Goal: Browse casually

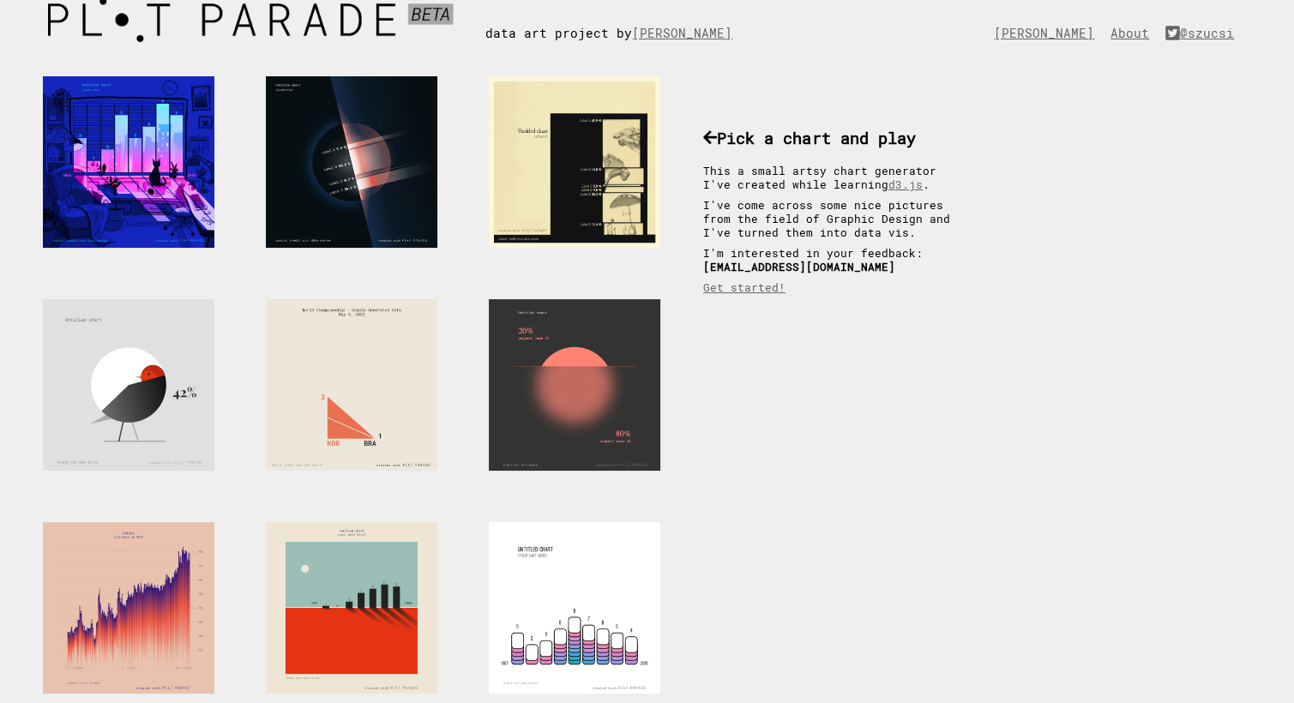
scroll to position [86, 0]
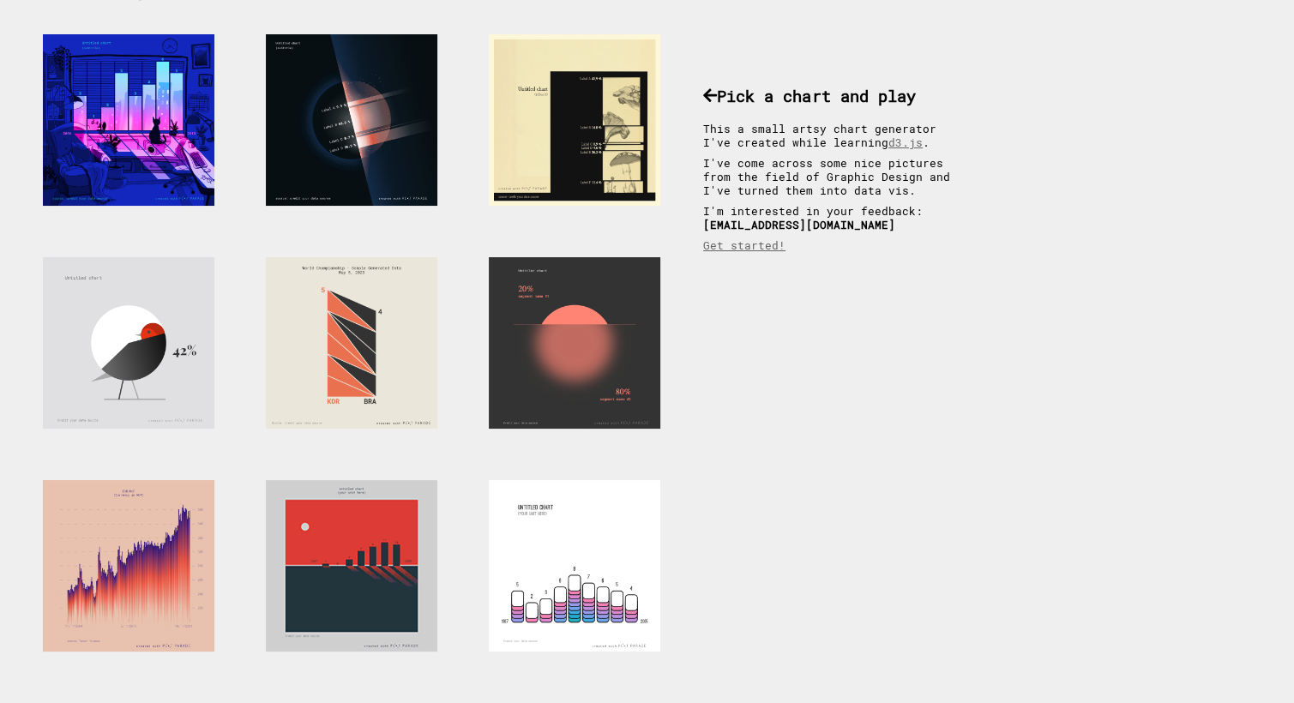
click at [334, 575] on div at bounding box center [352, 566] width 172 height 172
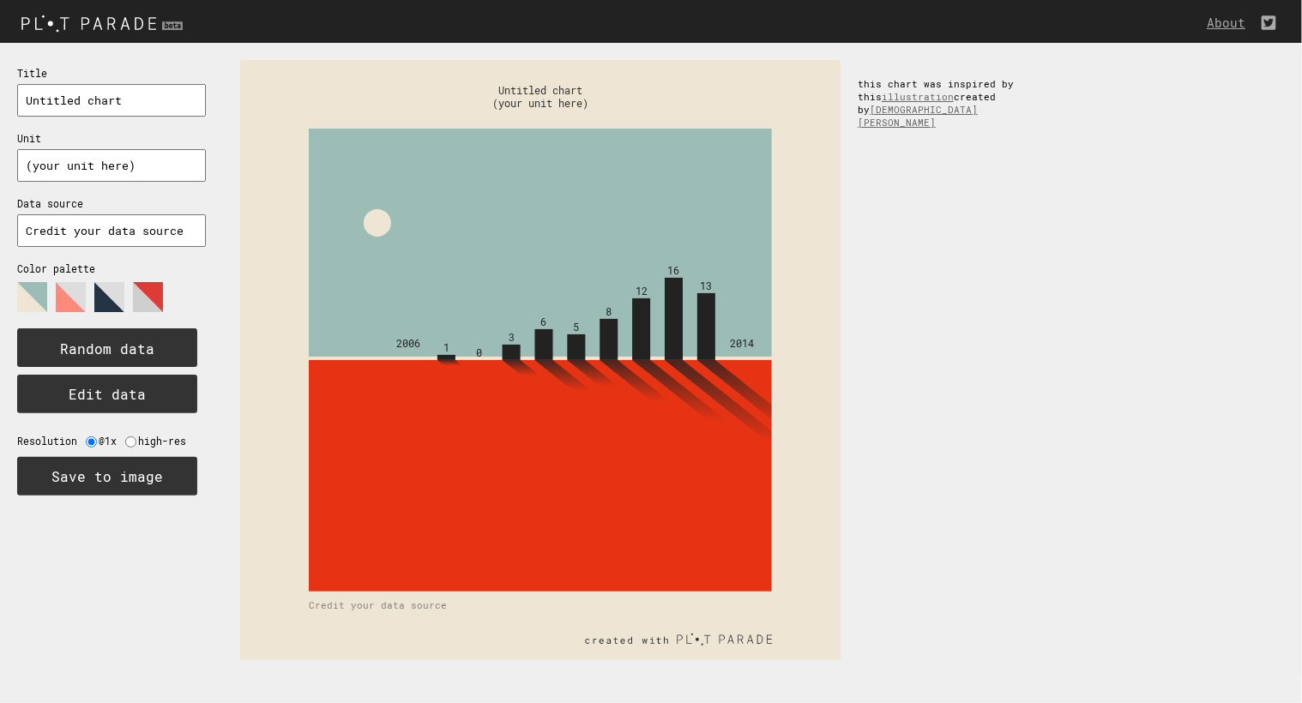
click at [117, 289] on polygon at bounding box center [109, 297] width 30 height 30
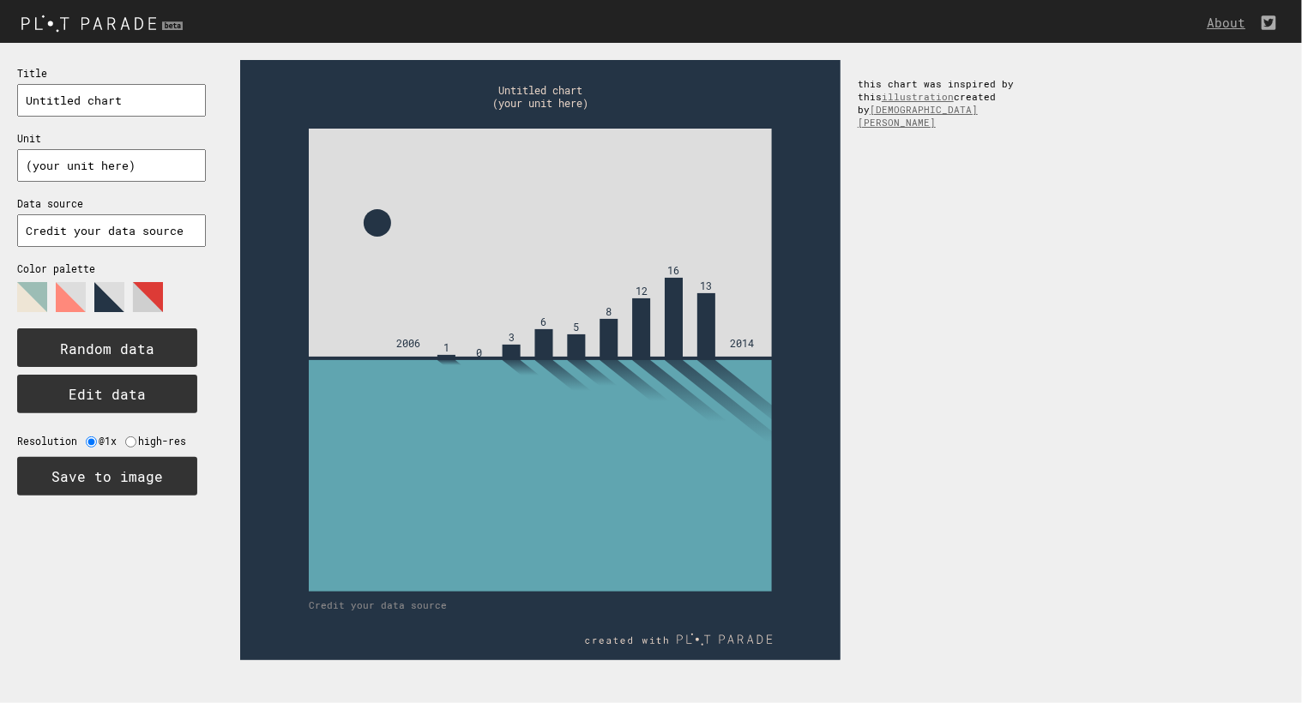
click at [144, 293] on polygon at bounding box center [148, 297] width 30 height 30
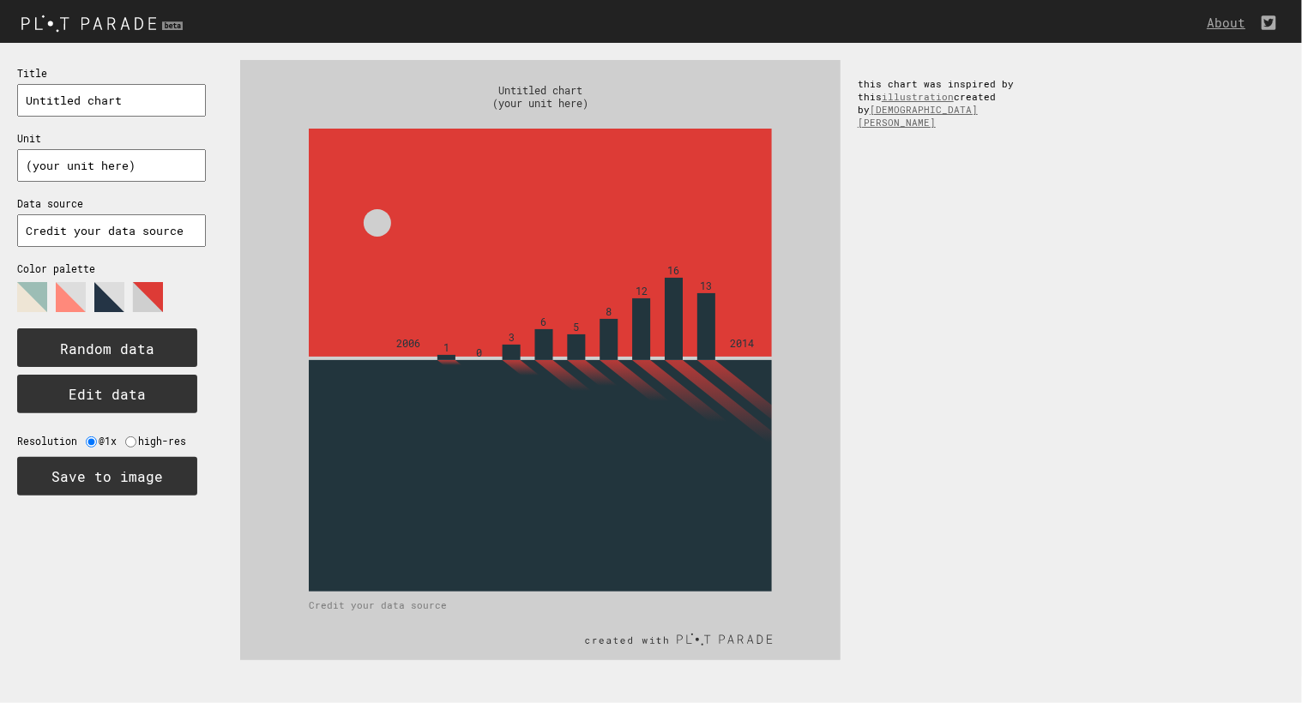
click at [99, 296] on polygon at bounding box center [109, 297] width 30 height 30
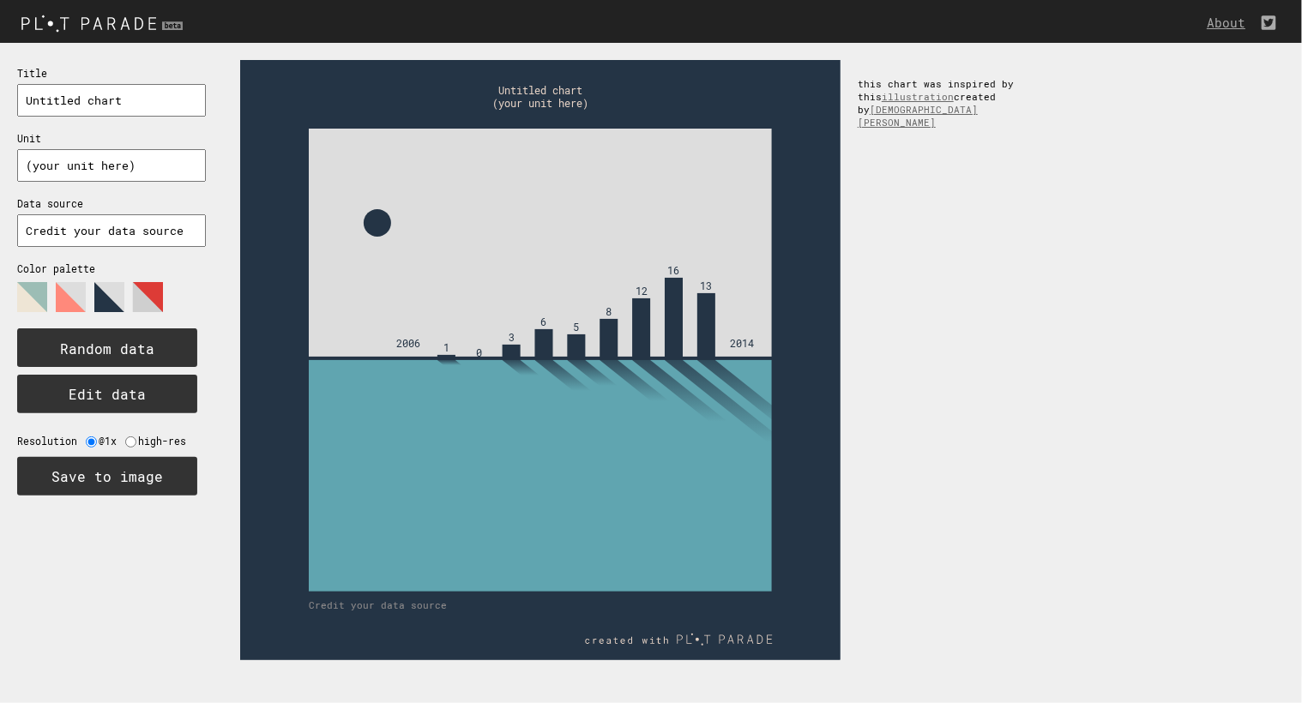
click at [56, 293] on polygon at bounding box center [71, 297] width 30 height 30
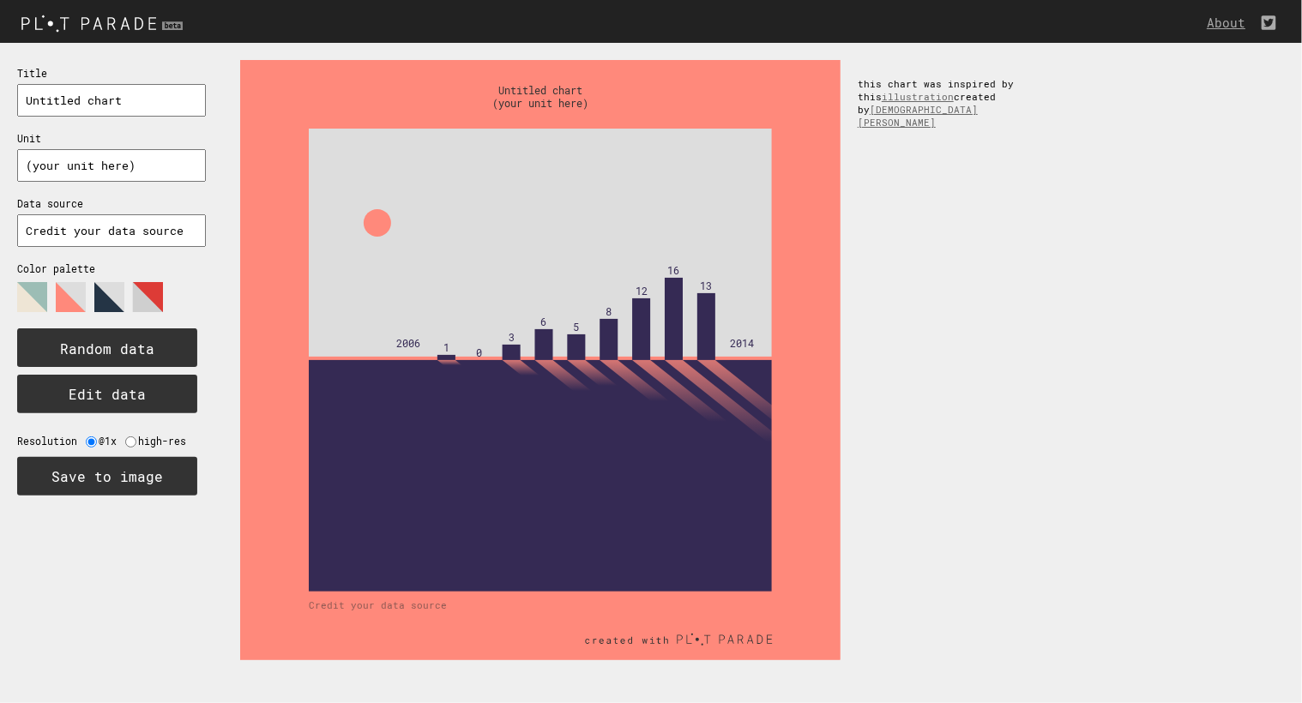
click at [38, 294] on polygon at bounding box center [32, 297] width 30 height 30
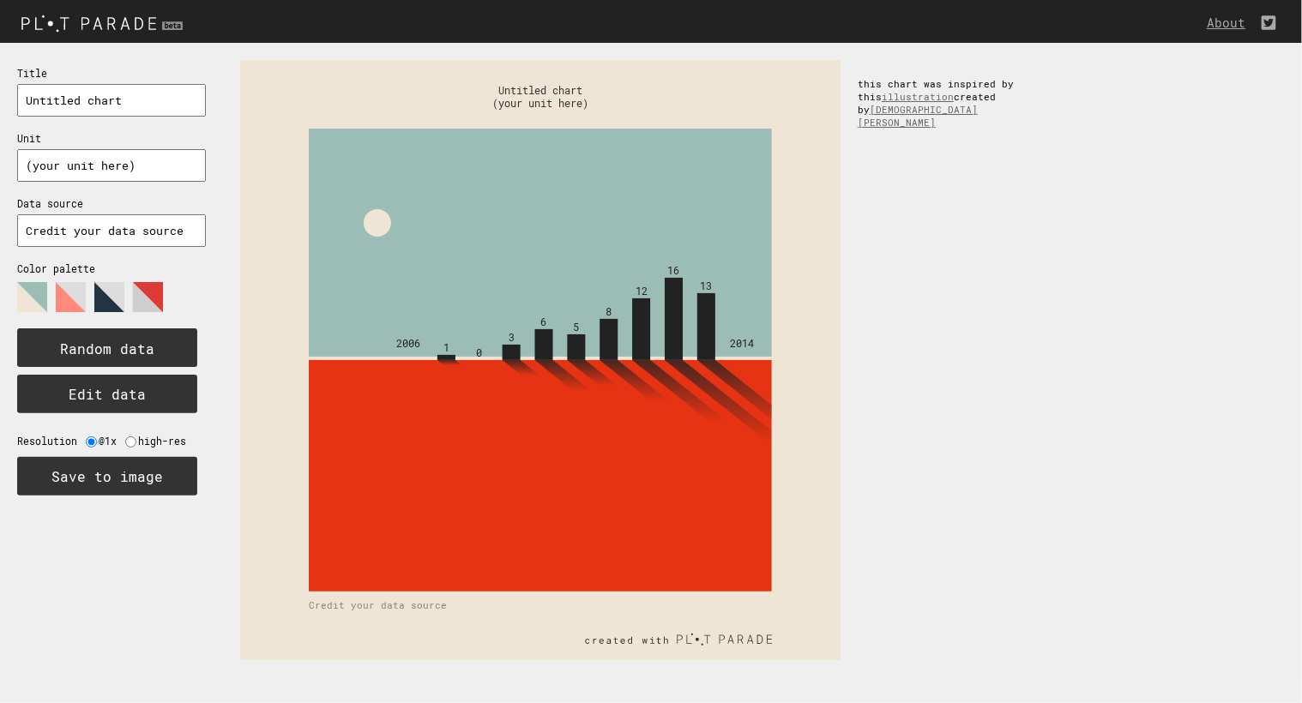
click at [161, 284] on polygon at bounding box center [148, 297] width 30 height 30
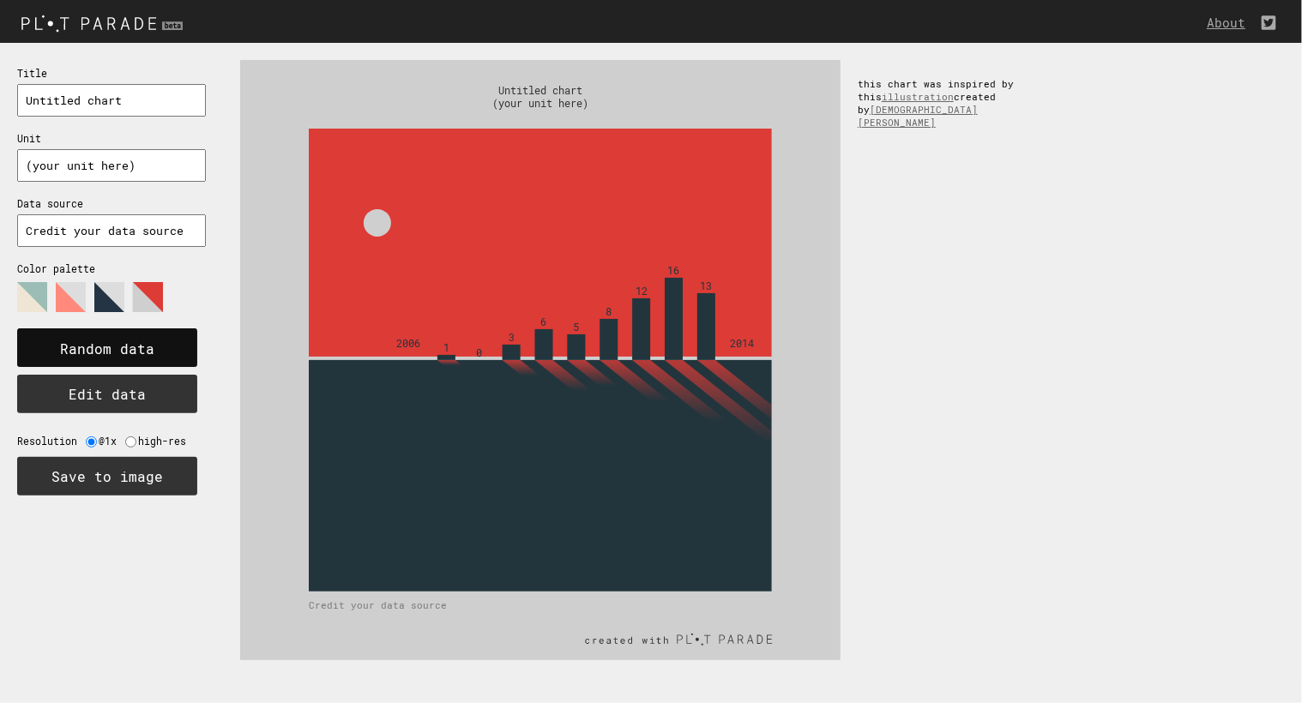
click at [134, 340] on text "Random data" at bounding box center [107, 349] width 94 height 18
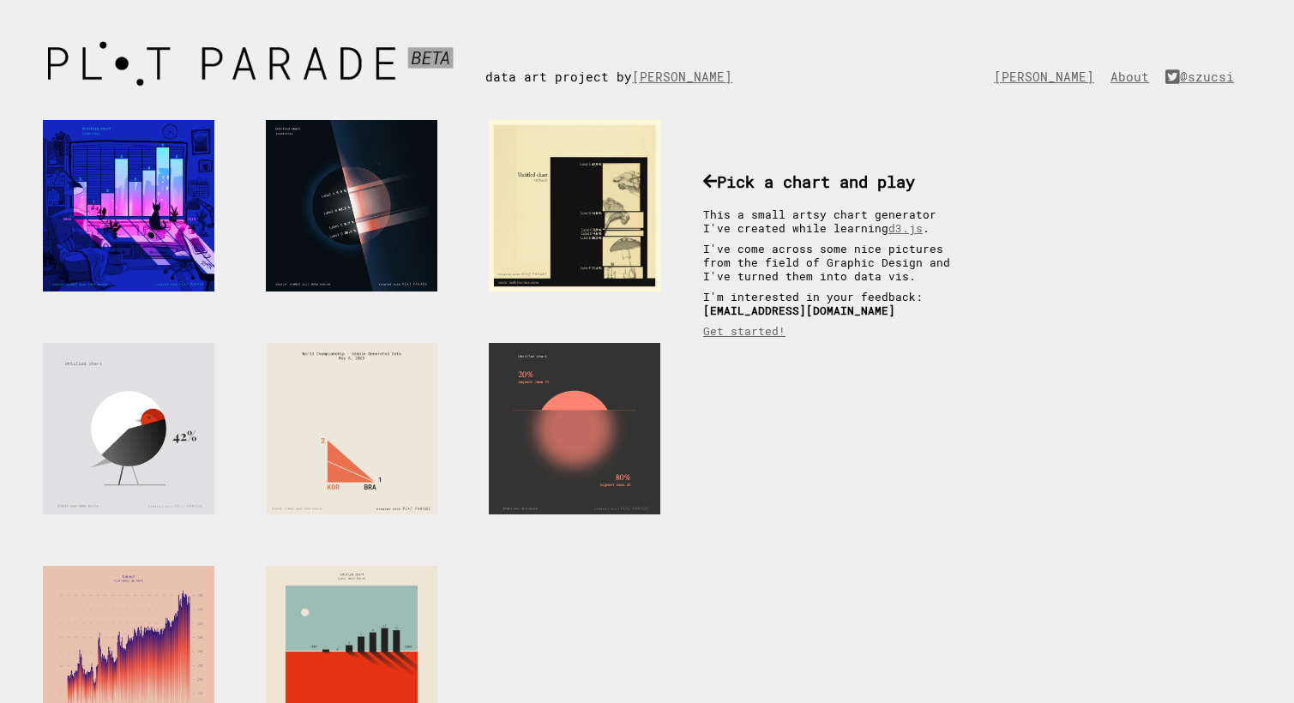
scroll to position [86, 0]
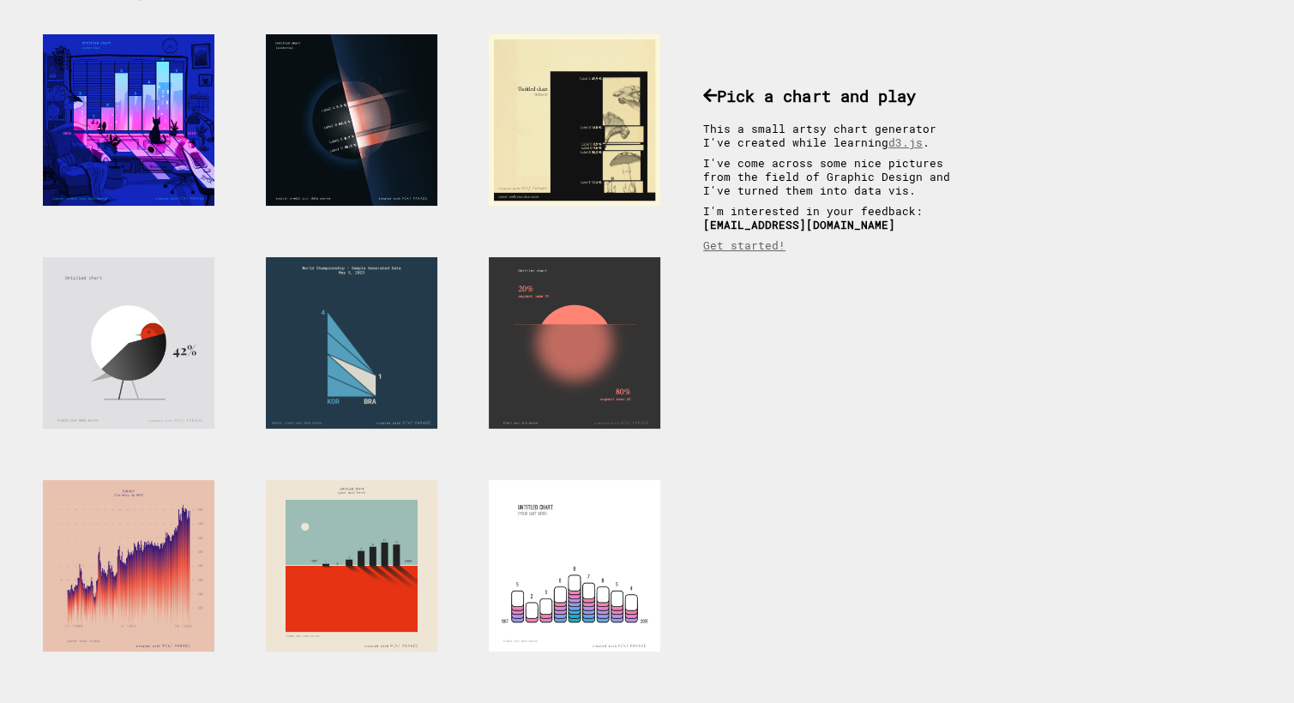
click at [348, 309] on div at bounding box center [352, 343] width 172 height 172
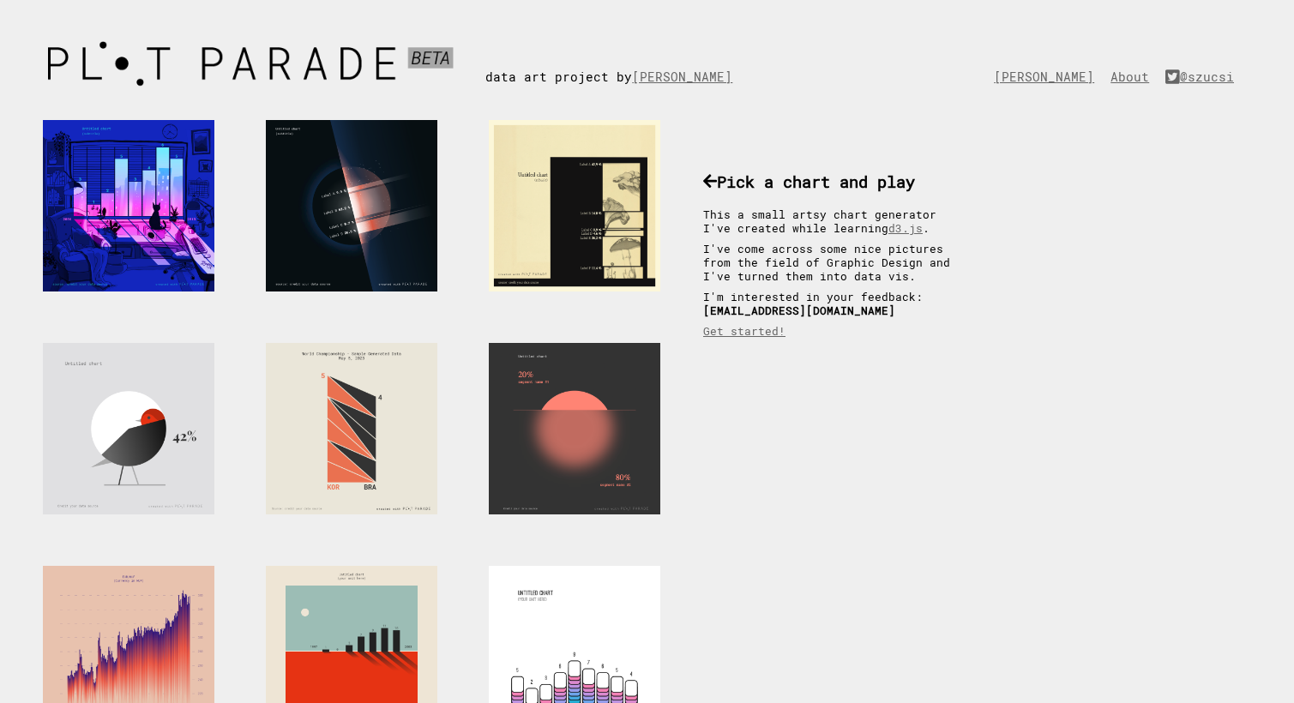
scroll to position [86, 0]
